Goal: Task Accomplishment & Management: Use online tool/utility

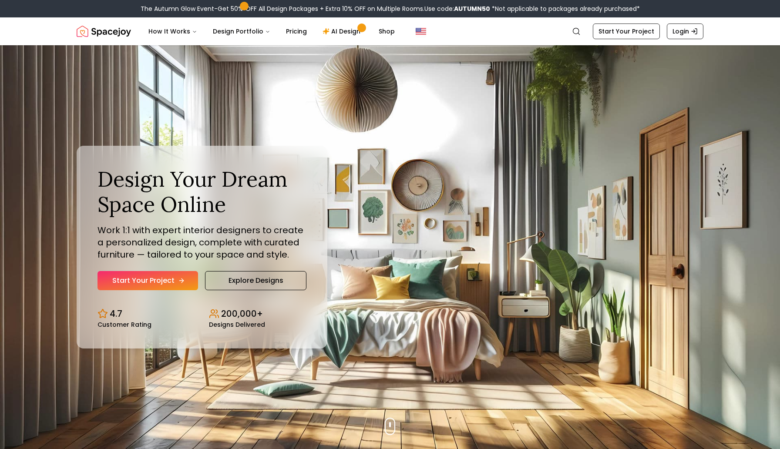
click at [171, 276] on link "Start Your Project" at bounding box center [148, 280] width 101 height 19
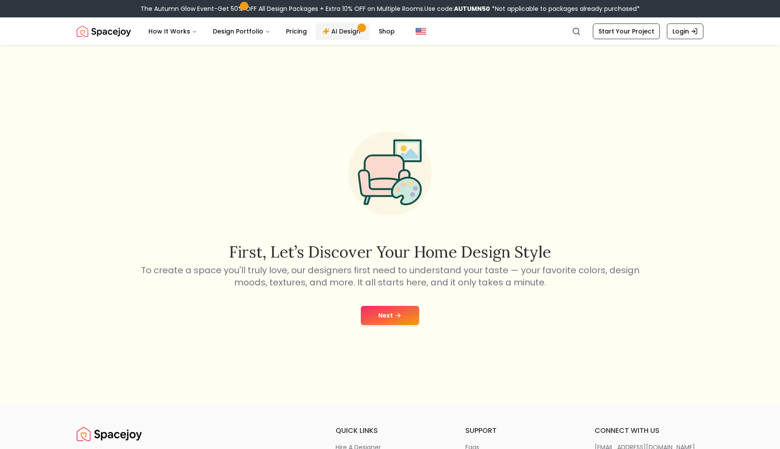
click at [342, 30] on link "AI Design" at bounding box center [343, 31] width 54 height 17
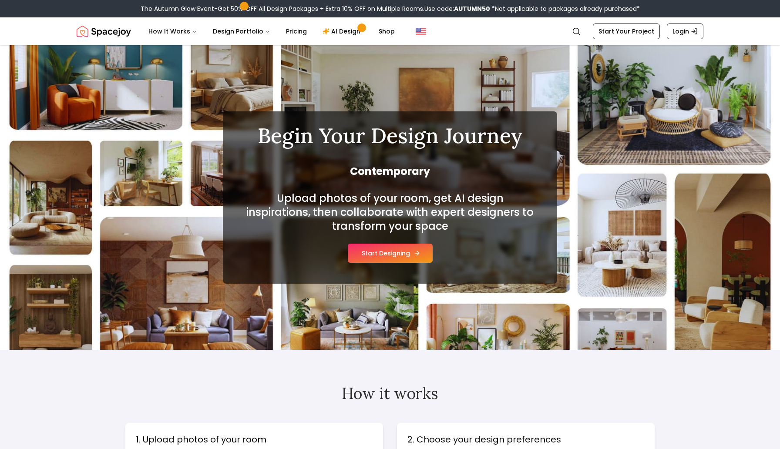
click at [368, 254] on button "Start Designing" at bounding box center [390, 253] width 85 height 19
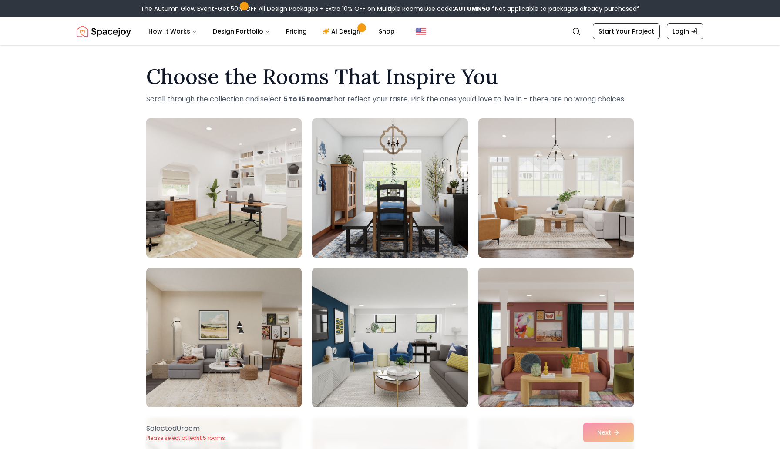
click at [581, 332] on img at bounding box center [555, 338] width 163 height 146
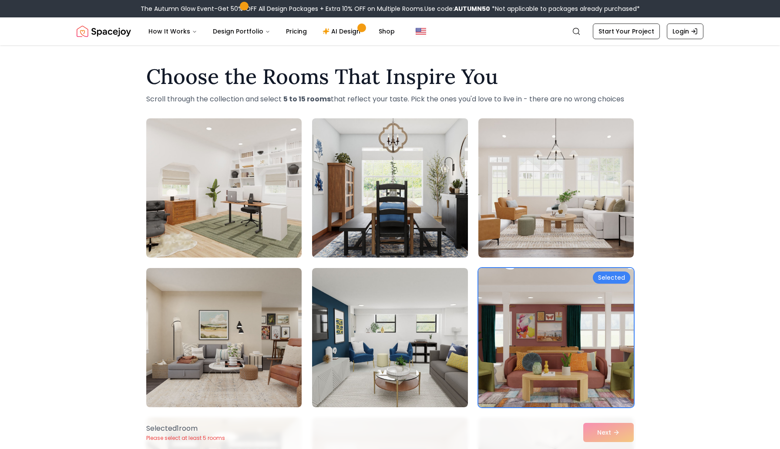
click at [425, 215] on img at bounding box center [389, 188] width 163 height 146
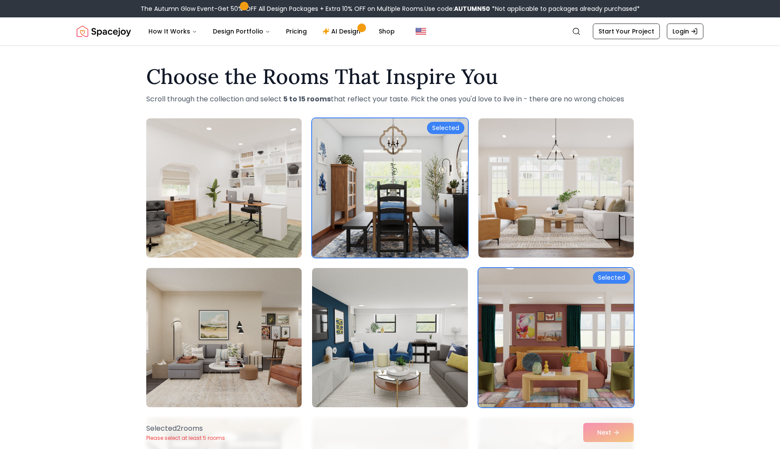
click at [593, 431] on div "Selected 2 room s Please select at least 5 rooms Next" at bounding box center [389, 432] width 501 height 33
click at [235, 322] on img at bounding box center [223, 338] width 163 height 146
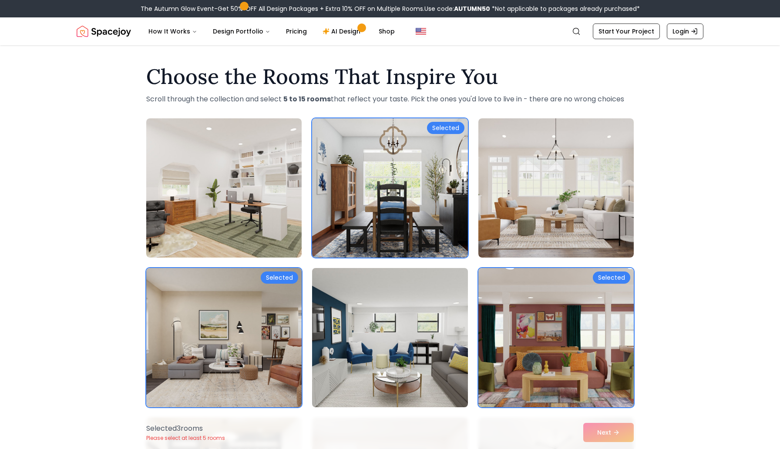
click at [379, 321] on img at bounding box center [389, 338] width 163 height 146
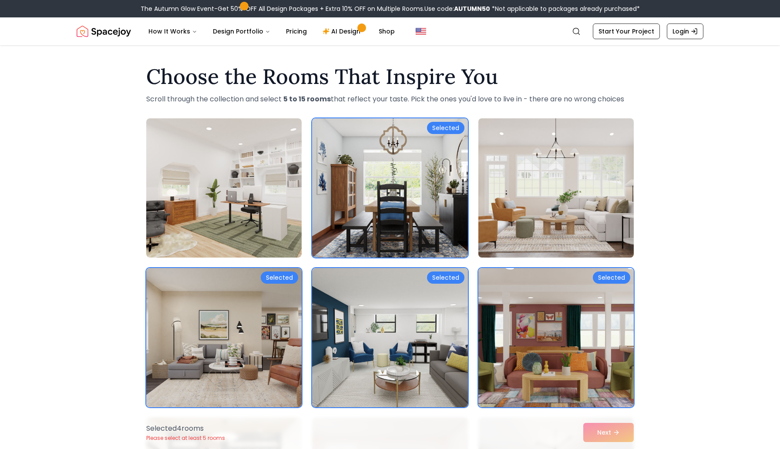
click at [532, 194] on img at bounding box center [555, 188] width 163 height 146
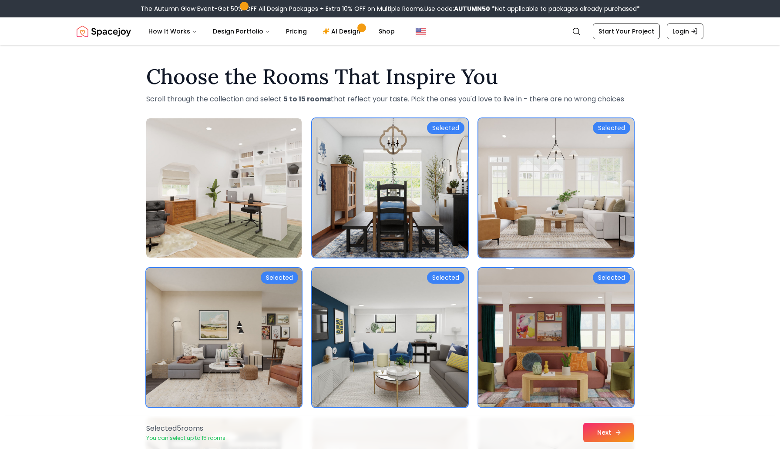
click at [614, 427] on button "Next" at bounding box center [608, 432] width 50 height 19
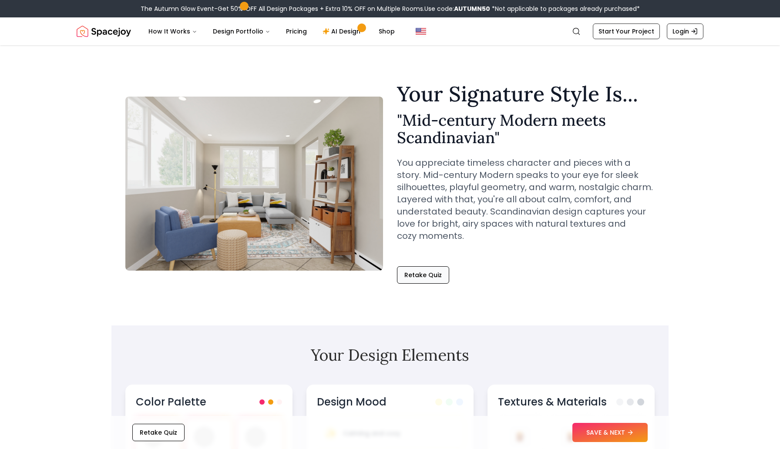
click at [439, 279] on button "Retake Quiz" at bounding box center [423, 274] width 52 height 17
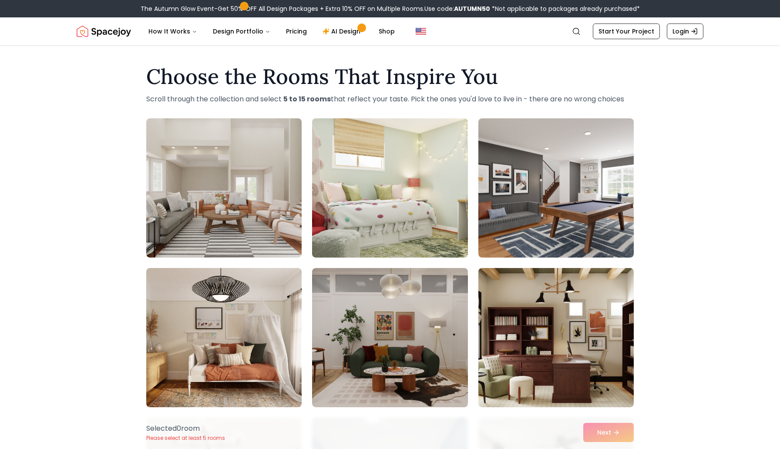
click at [678, 274] on div "Choose the Rooms That Inspire You Scroll through the collection and select 5 to…" at bounding box center [390, 386] width 780 height 655
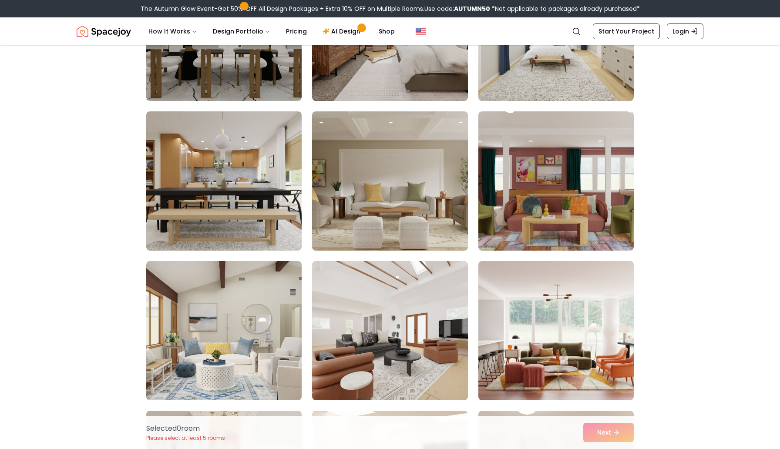
scroll to position [618, 0]
